Goal: Task Accomplishment & Management: Complete application form

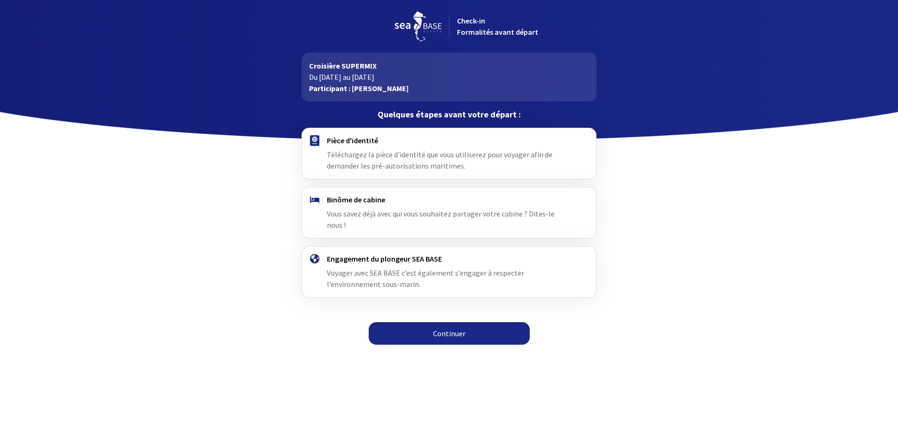
click at [417, 153] on span "Téléchargez la pièce d'identité que vous utiliserez pour voyager afin de demand…" at bounding box center [440, 160] width 226 height 21
click at [457, 322] on link "Continuer" at bounding box center [449, 333] width 161 height 23
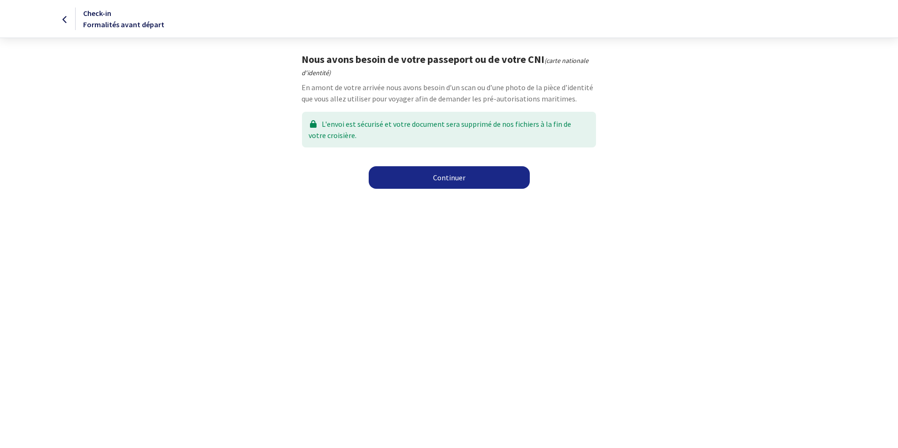
click at [457, 177] on link "Continuer" at bounding box center [449, 177] width 161 height 23
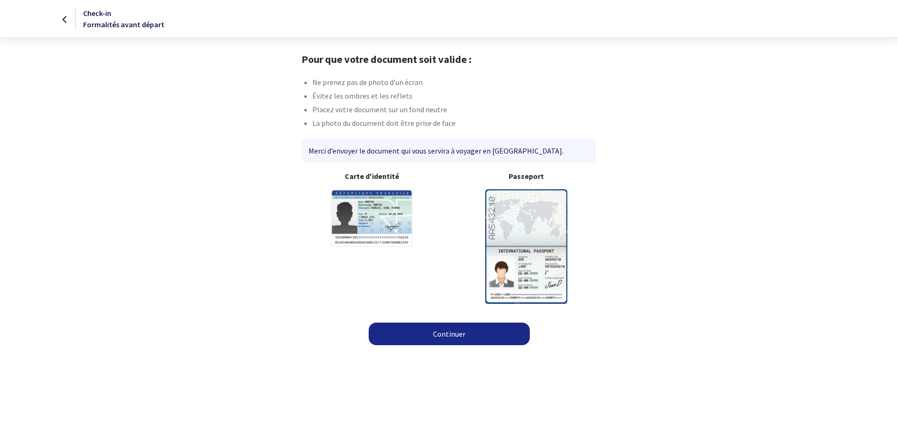
click at [528, 212] on img at bounding box center [526, 246] width 82 height 114
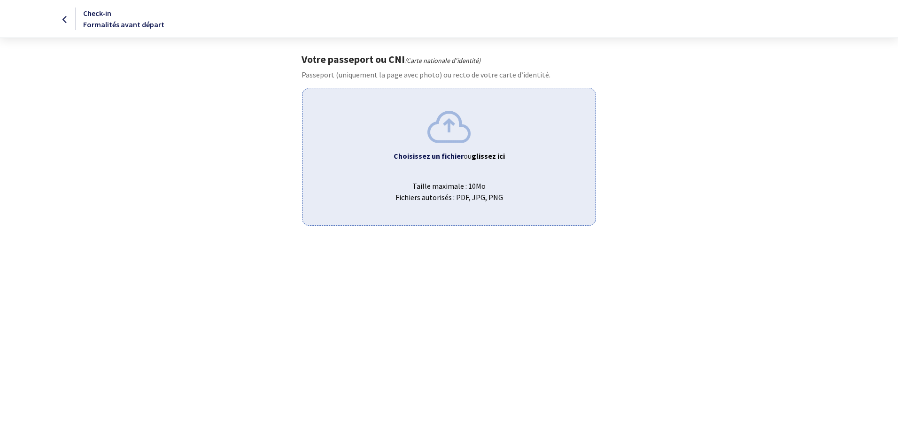
click at [448, 134] on img at bounding box center [449, 126] width 43 height 31
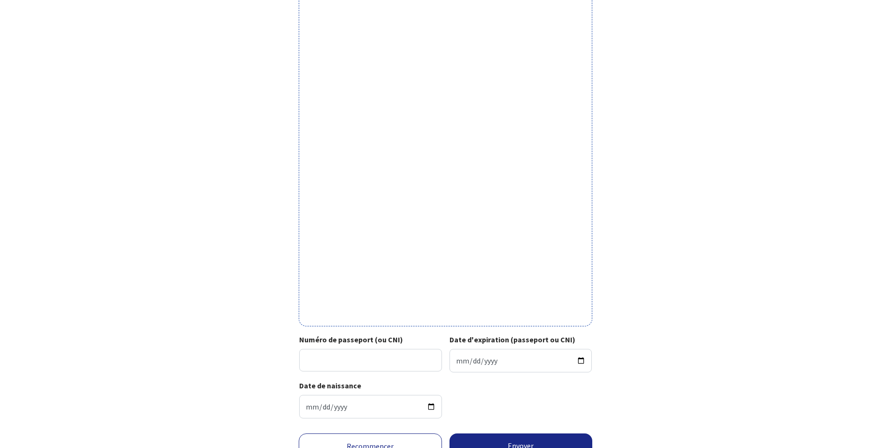
scroll to position [186, 0]
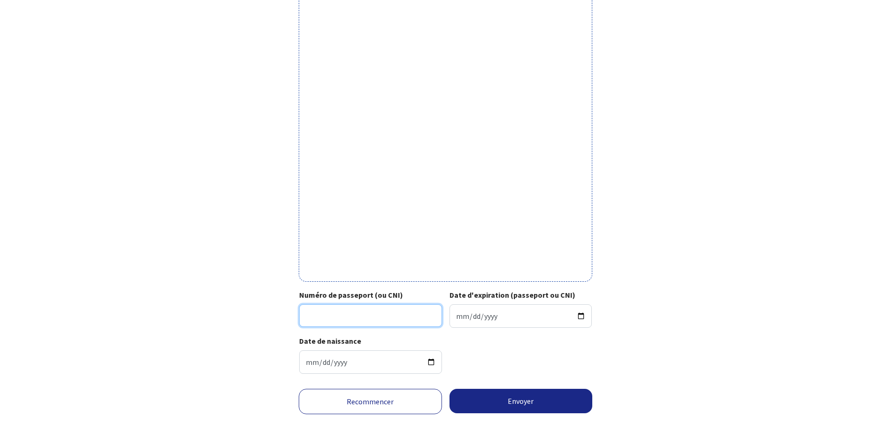
click at [361, 315] on input "Numéro de passeport (ou CNI)" at bounding box center [370, 315] width 143 height 23
type input "23EC77773"
click at [581, 316] on input "Date d'expiration (passeport ou CNI)" at bounding box center [521, 315] width 143 height 23
click at [459, 317] on input "Date d'expiration (passeport ou CNI)" at bounding box center [521, 315] width 143 height 23
type input "2033-05-01"
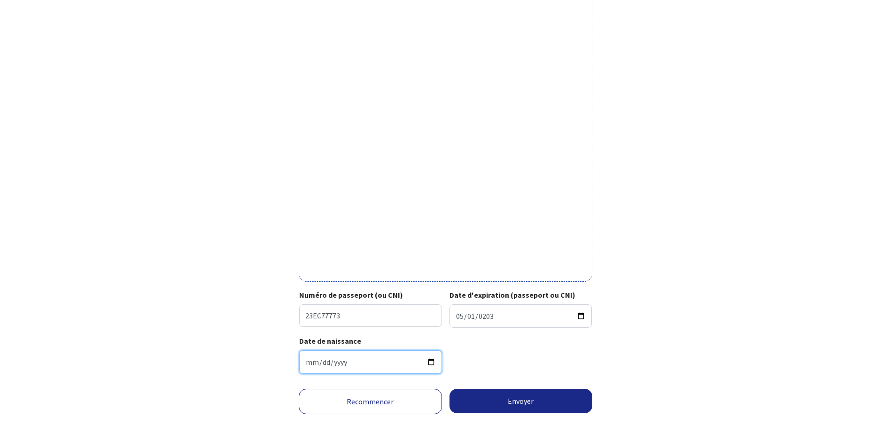
click at [360, 366] on input "1963-10-12" at bounding box center [370, 361] width 143 height 23
click at [521, 399] on button "Envoyer" at bounding box center [521, 401] width 143 height 24
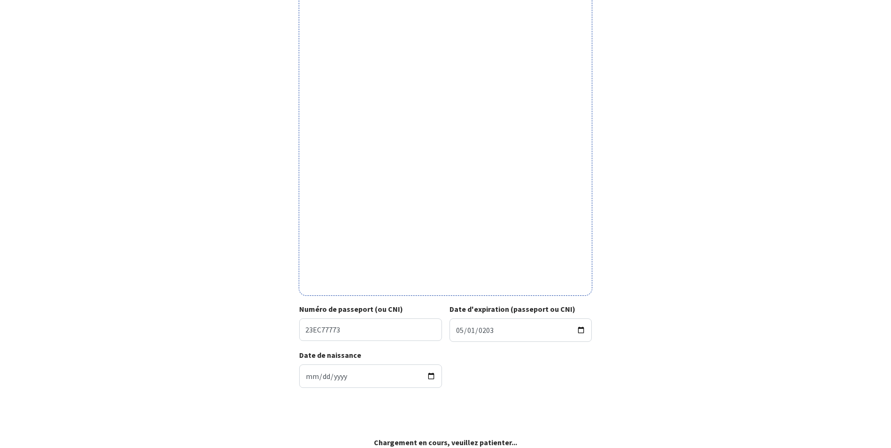
scroll to position [171, 0]
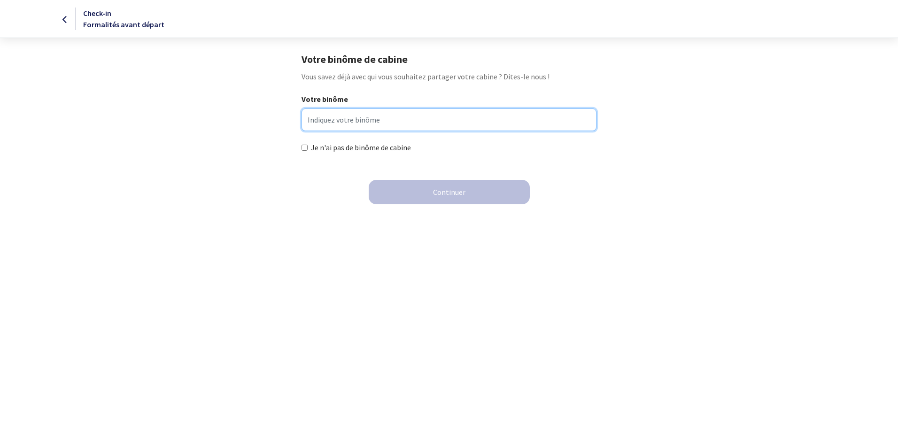
click at [358, 115] on input "Votre binôme" at bounding box center [449, 120] width 295 height 23
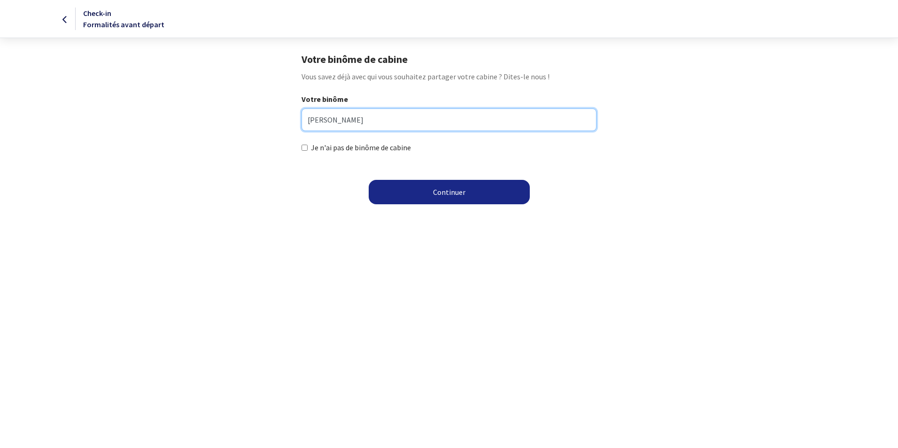
type input "[PERSON_NAME]"
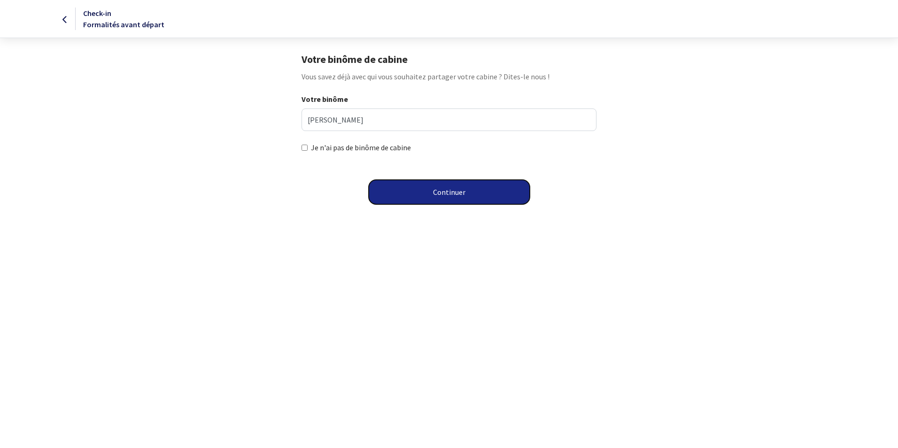
click at [435, 190] on button "Continuer" at bounding box center [449, 192] width 161 height 24
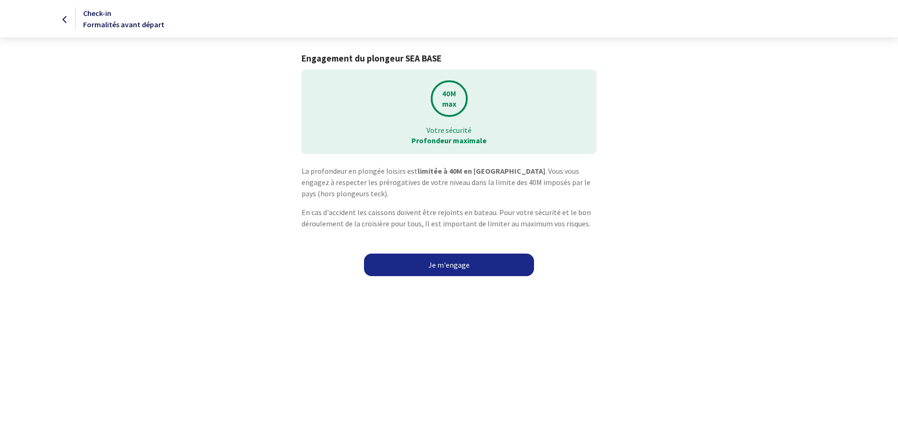
click at [449, 266] on link "Je m'engage" at bounding box center [449, 265] width 170 height 23
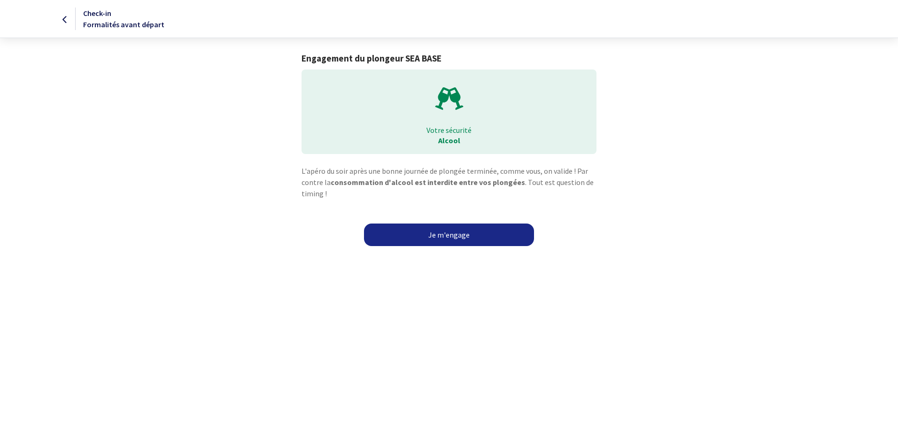
click at [453, 231] on link "Je m'engage" at bounding box center [449, 235] width 170 height 23
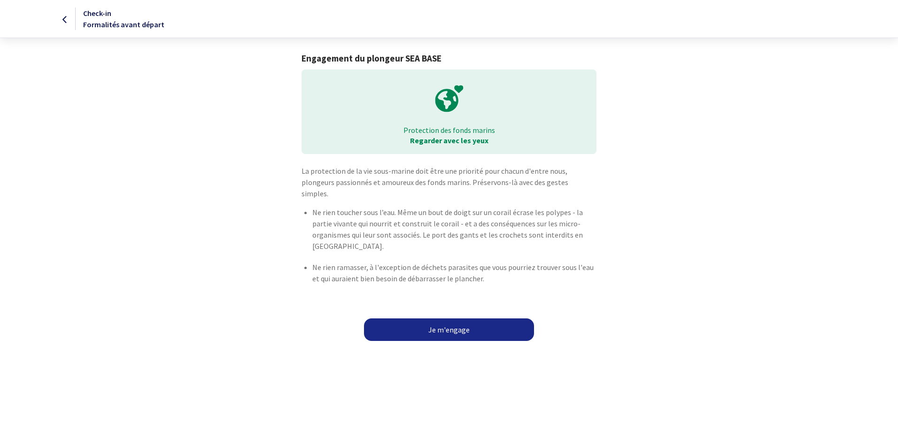
click at [436, 321] on link "Je m'engage" at bounding box center [449, 330] width 170 height 23
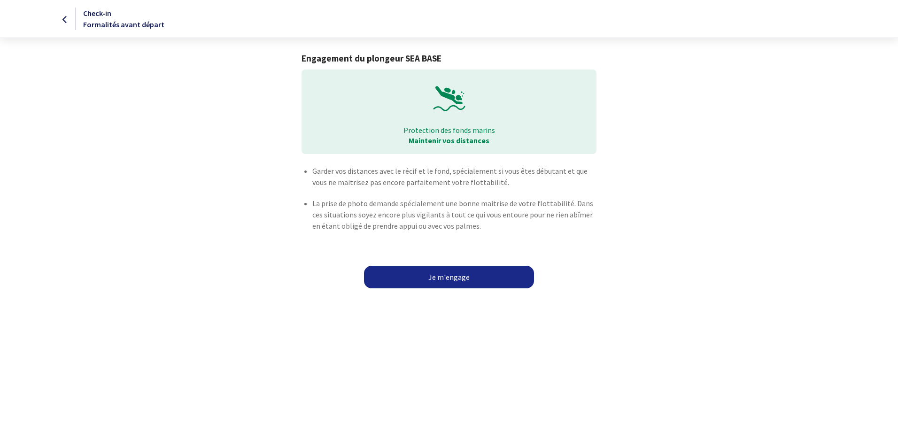
click at [453, 282] on link "Je m'engage" at bounding box center [449, 277] width 170 height 23
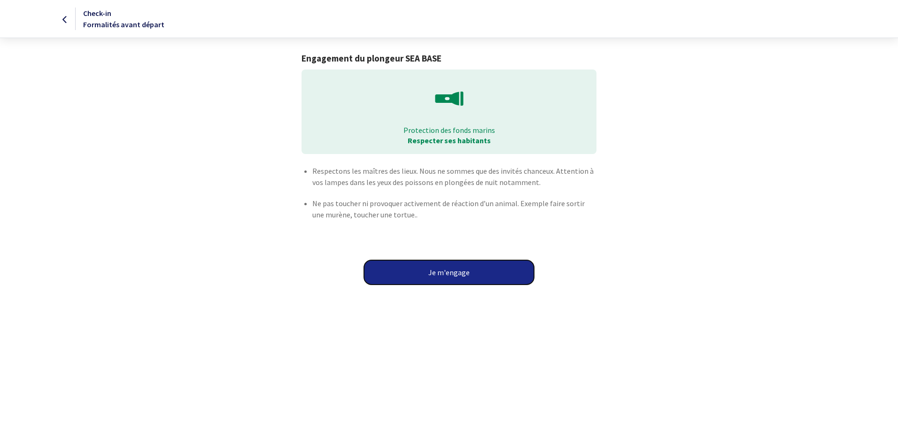
click at [466, 273] on button "Je m'engage" at bounding box center [449, 272] width 170 height 24
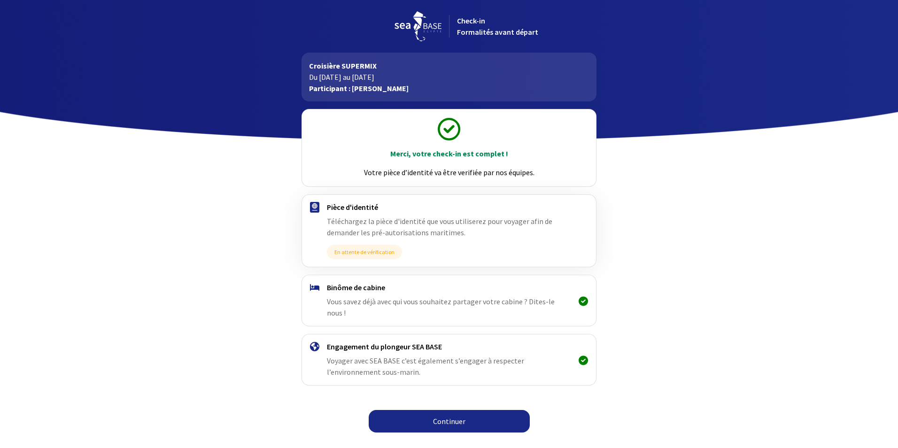
click at [462, 410] on link "Continuer" at bounding box center [449, 421] width 161 height 23
click at [444, 410] on link "Continuer" at bounding box center [449, 421] width 161 height 23
